Goal: Task Accomplishment & Management: Complete application form

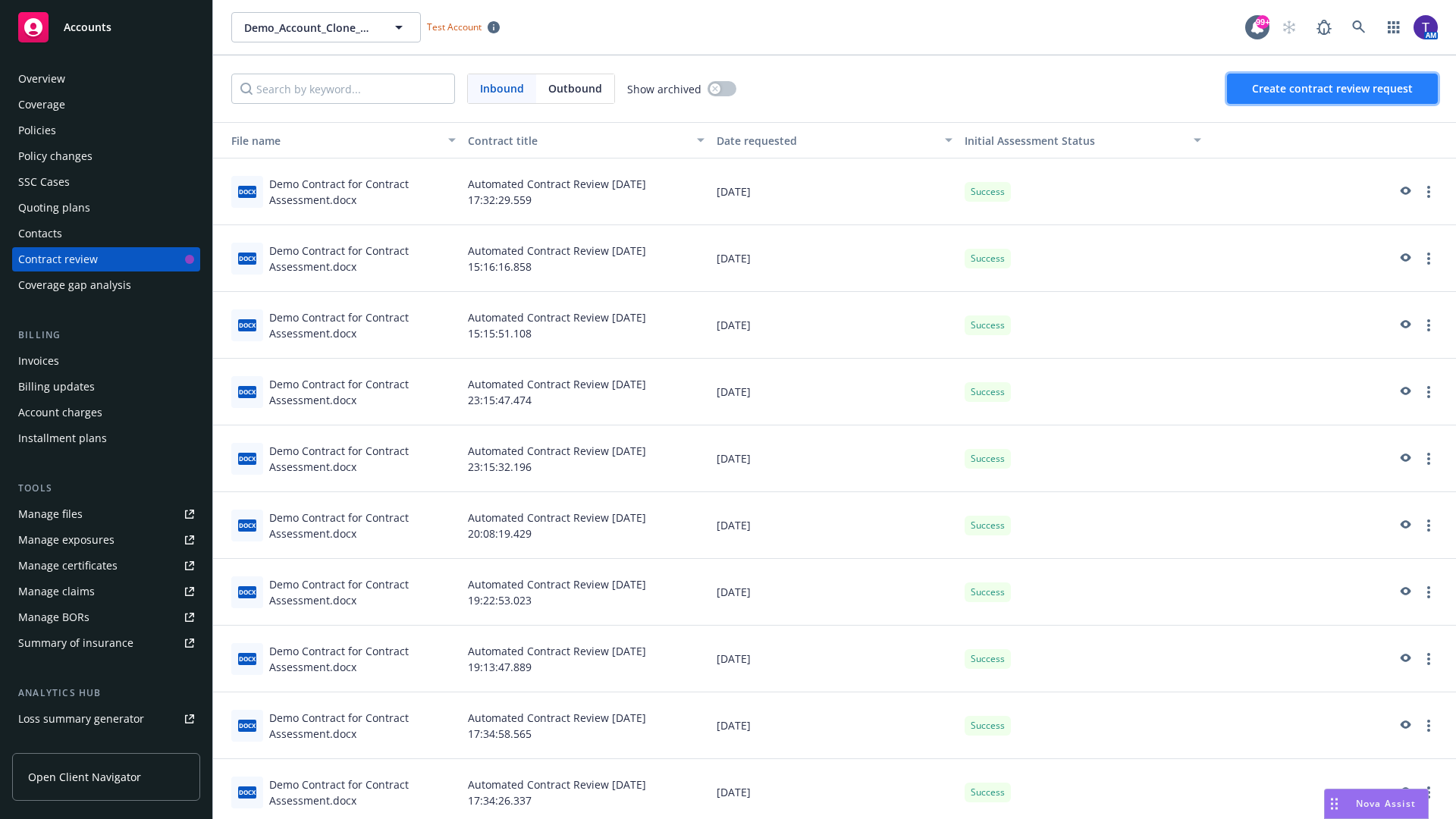
click at [1333, 88] on span "Create contract review request" at bounding box center [1332, 87] width 161 height 14
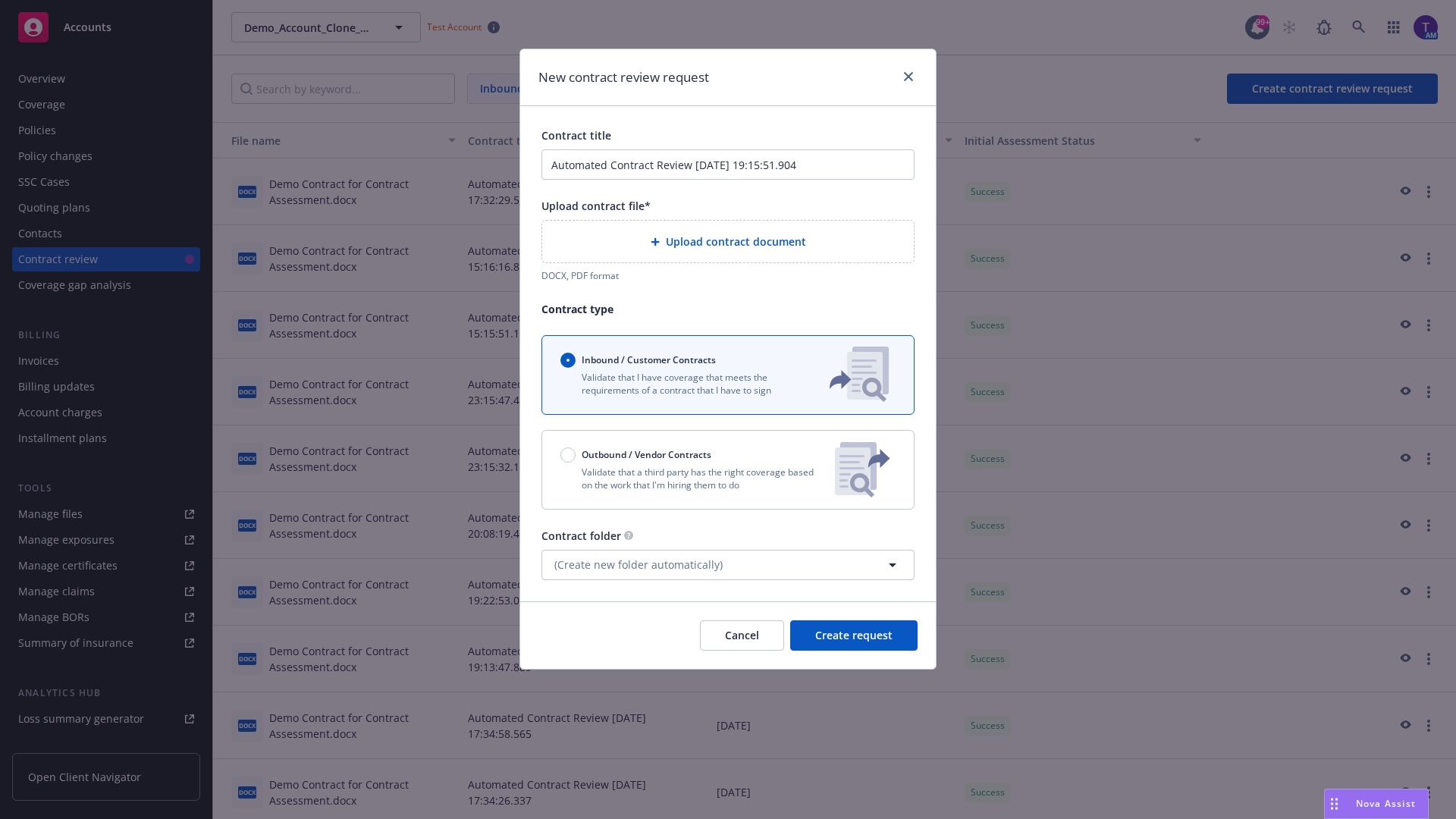
type input "Automated Contract Review 08-15-2025 19:15:51.904"
click at [728, 470] on p "Validate that a third party has the right coverage based on the work that I'm h…" at bounding box center [691, 478] width 262 height 25
radio input "false"
radio input "true"
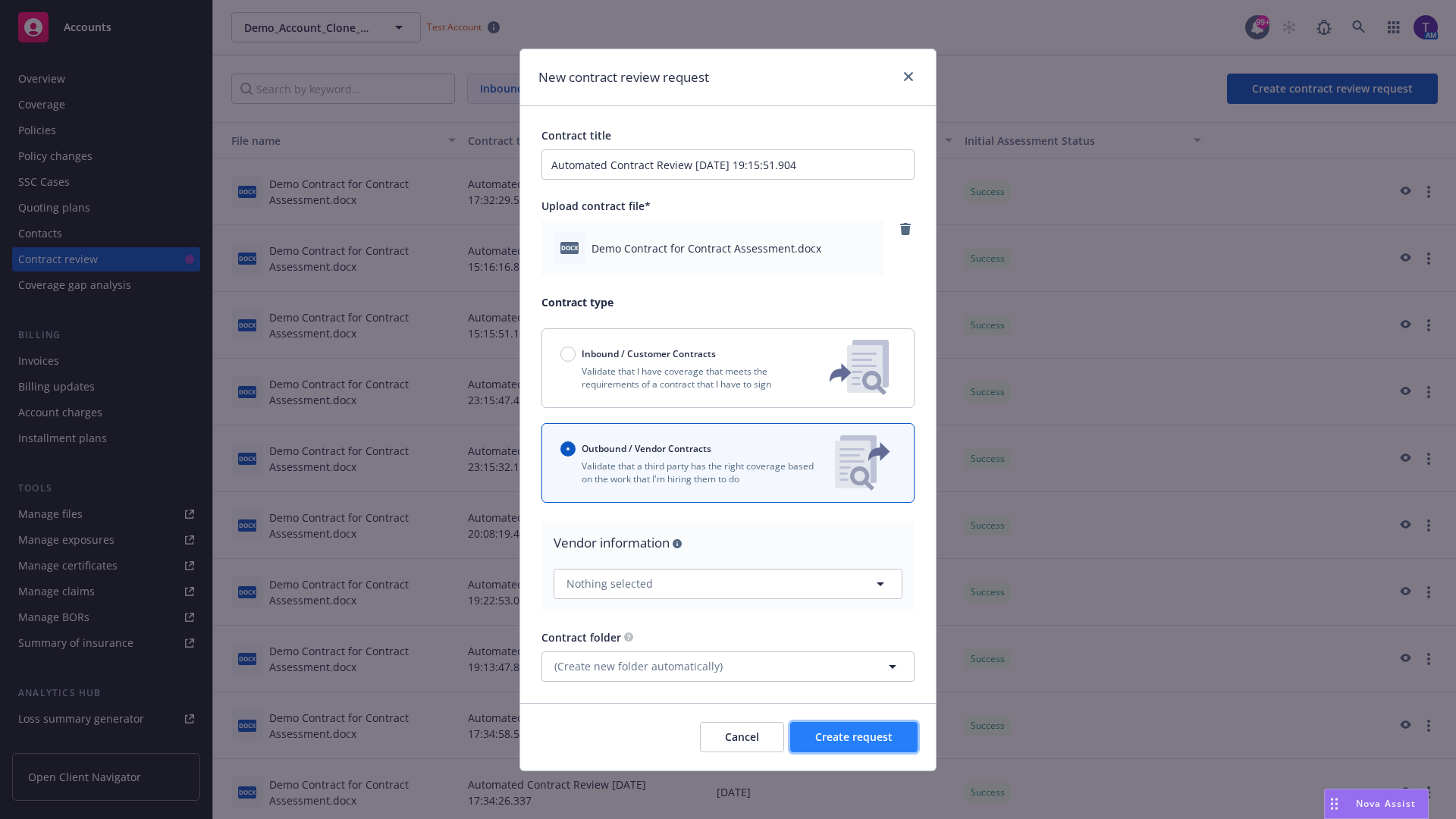
click at [854, 736] on span "Create request" at bounding box center [854, 736] width 77 height 14
